Goal: Task Accomplishment & Management: Use online tool/utility

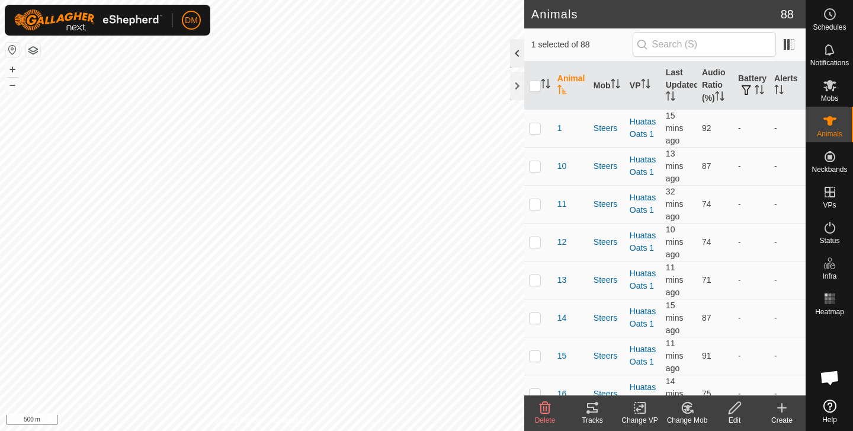
click at [516, 52] on div at bounding box center [517, 53] width 14 height 28
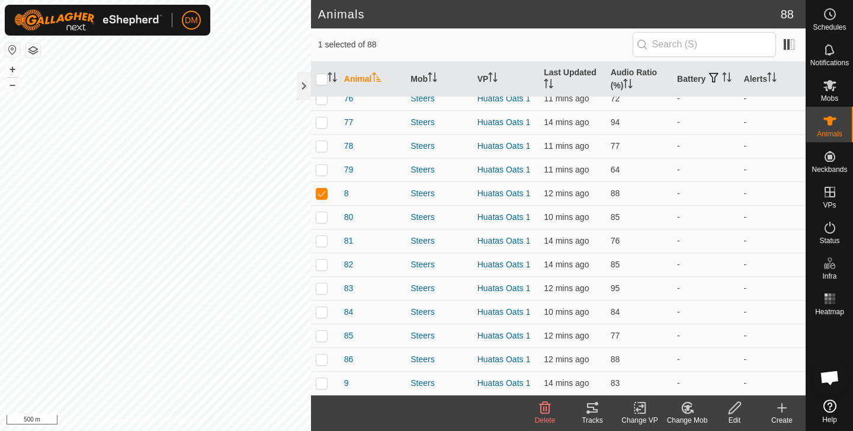
scroll to position [1787, 0]
click at [345, 195] on span "8" at bounding box center [346, 193] width 5 height 12
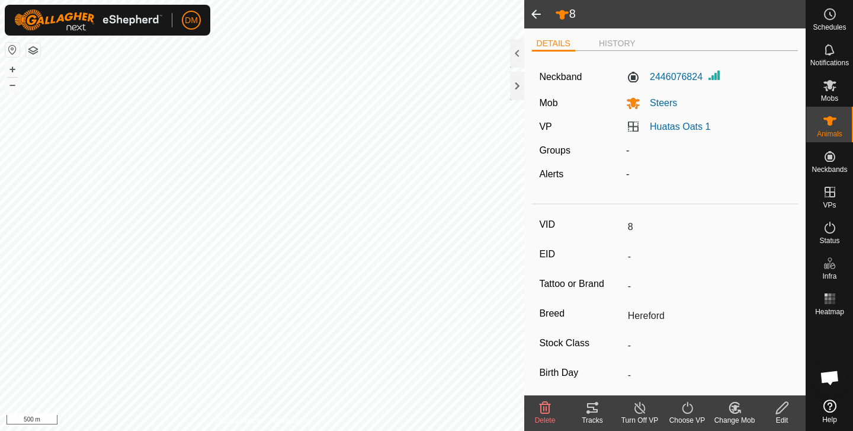
click at [592, 409] on icon at bounding box center [592, 407] width 14 height 14
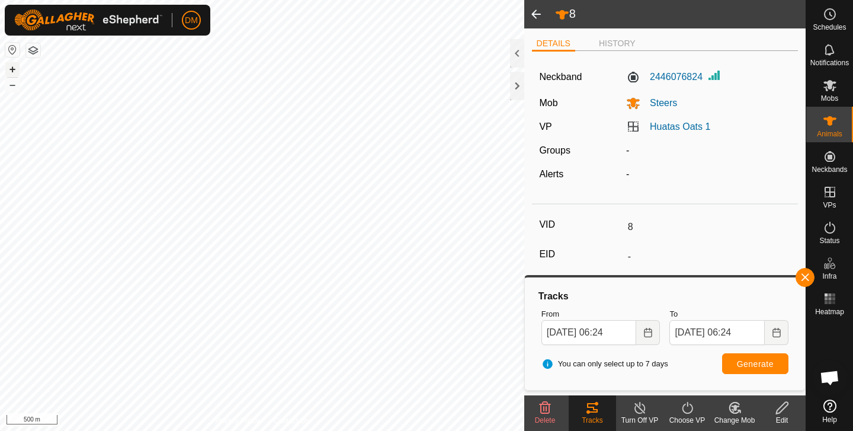
click at [14, 69] on button "+" at bounding box center [12, 69] width 14 height 14
click at [13, 69] on button "+" at bounding box center [12, 69] width 14 height 14
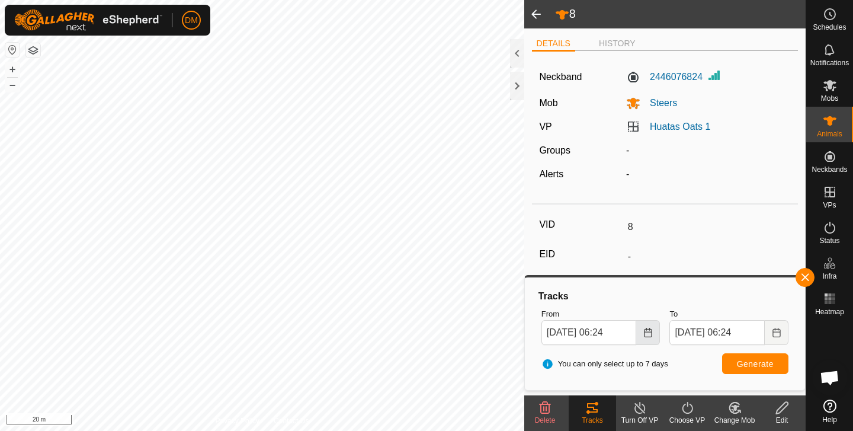
click at [650, 335] on icon "Choose Date" at bounding box center [647, 332] width 9 height 9
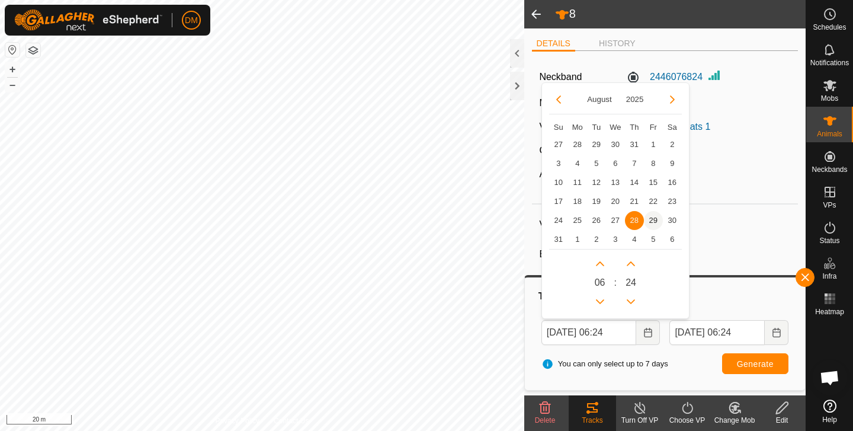
click at [654, 219] on span "29" at bounding box center [653, 220] width 19 height 19
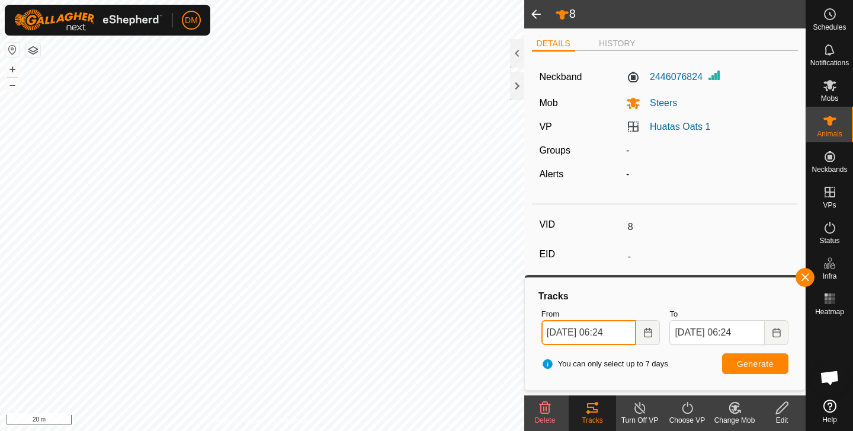
click at [617, 331] on input "[DATE] 06:24" at bounding box center [588, 332] width 95 height 25
type input "[DATE] 04:24"
click at [741, 361] on span "Generate" at bounding box center [755, 363] width 37 height 9
click at [15, 66] on button "+" at bounding box center [12, 69] width 14 height 14
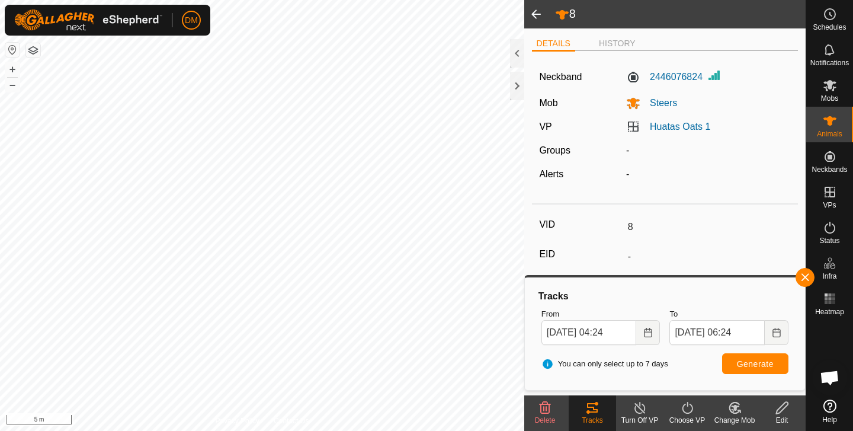
click at [533, 12] on span at bounding box center [536, 14] width 24 height 28
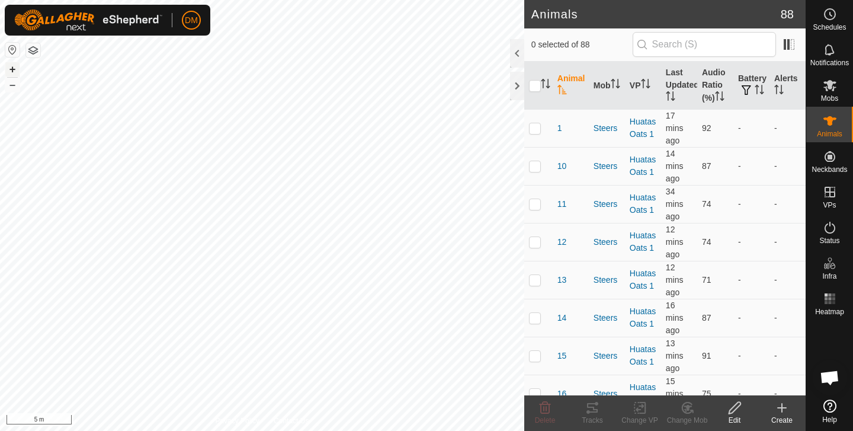
click at [16, 70] on button "+" at bounding box center [12, 69] width 14 height 14
click at [14, 84] on button "–" at bounding box center [12, 85] width 14 height 14
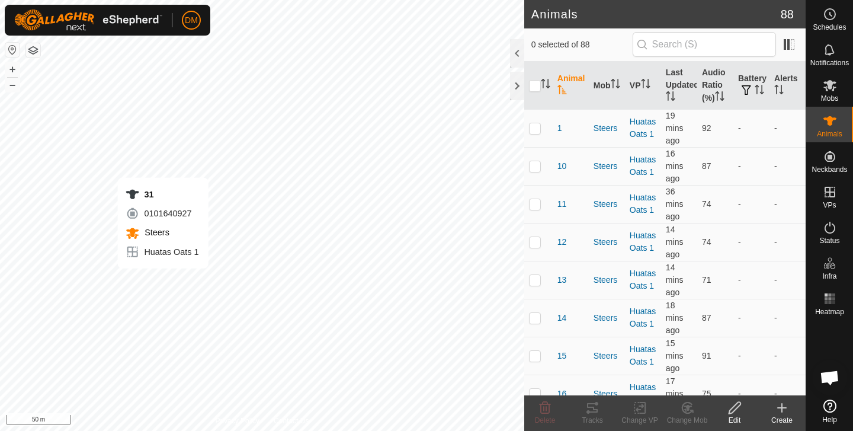
checkbox input "true"
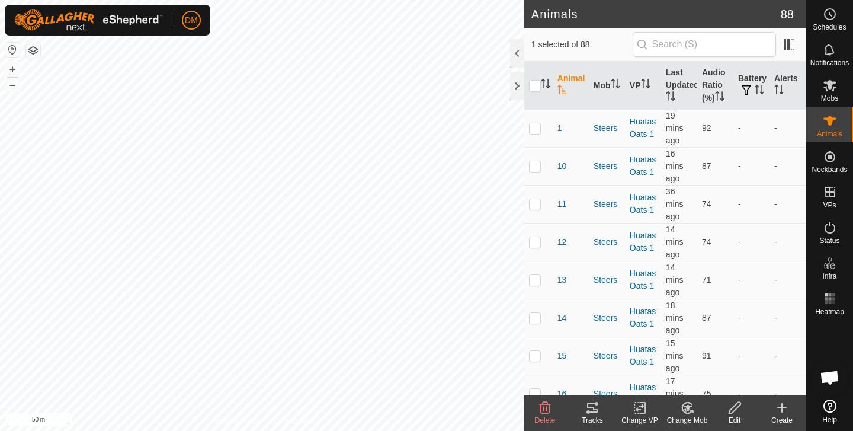
click at [592, 413] on icon at bounding box center [592, 407] width 14 height 14
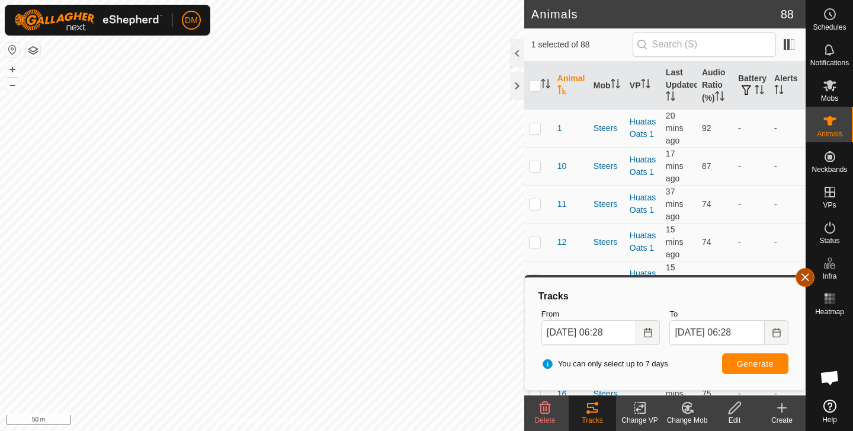
click at [809, 278] on button "button" at bounding box center [804, 277] width 19 height 19
